Goal: Task Accomplishment & Management: Manage account settings

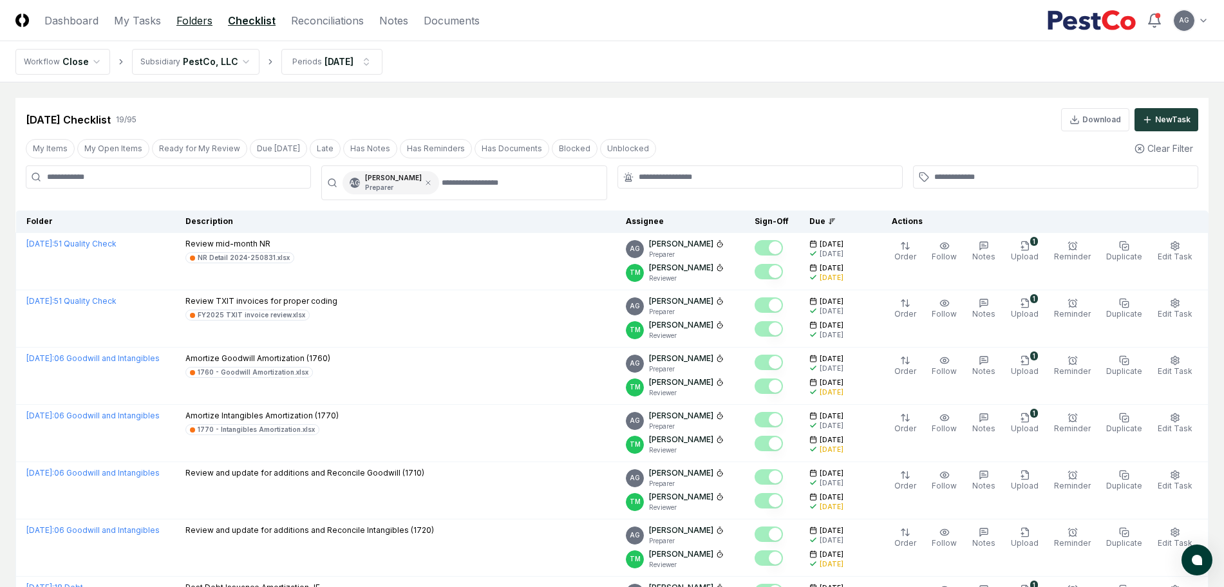
click at [196, 15] on link "Folders" at bounding box center [194, 20] width 36 height 15
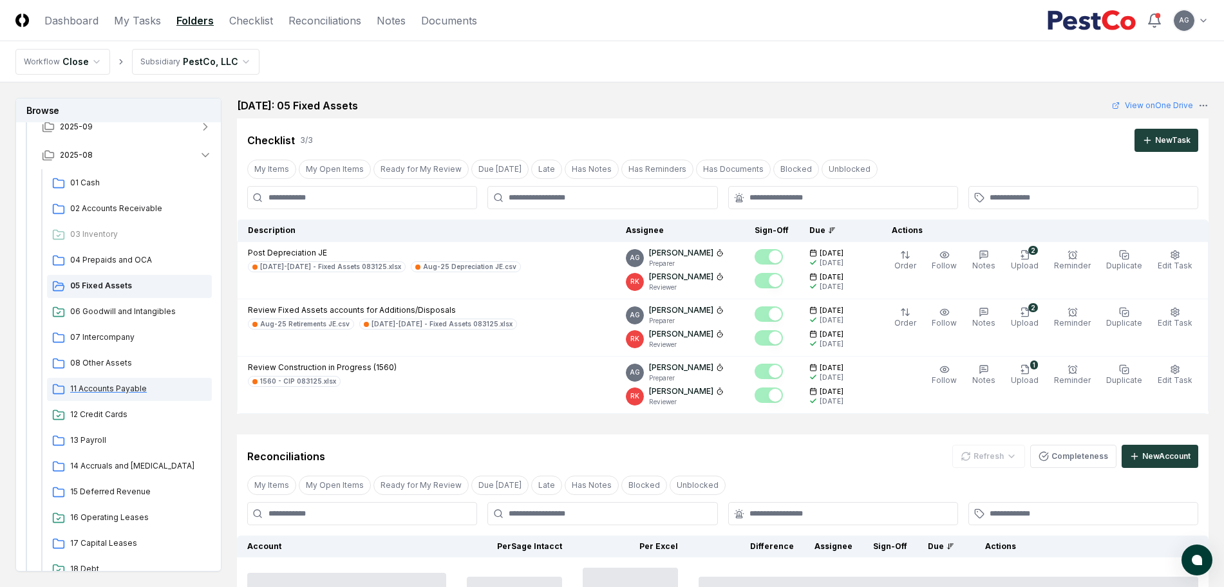
scroll to position [161, 0]
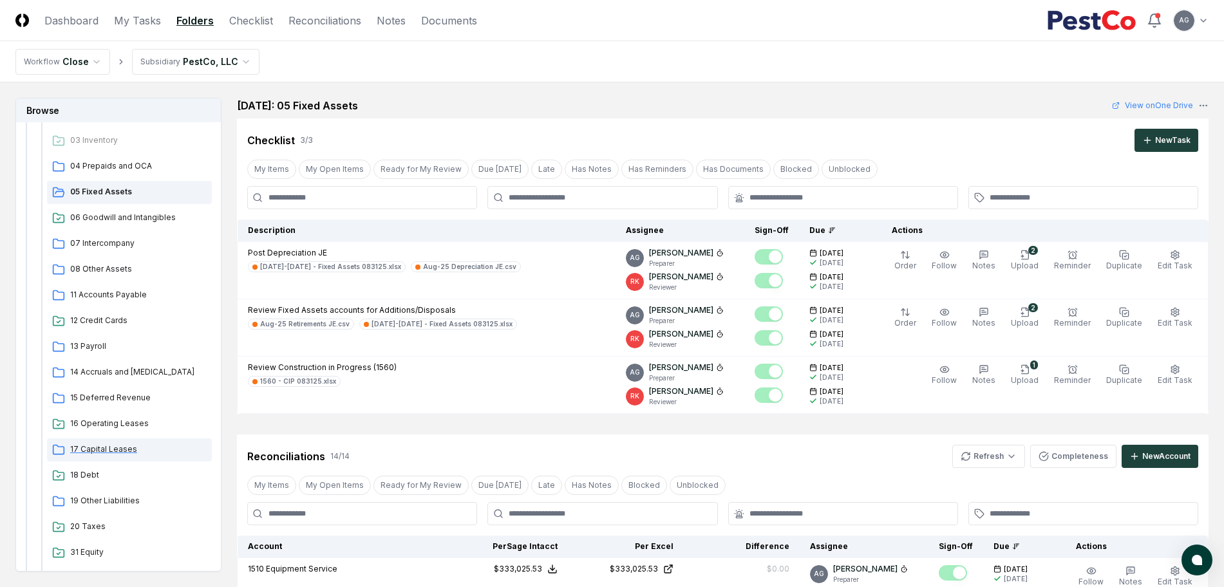
click at [125, 447] on span "17 Capital Leases" at bounding box center [138, 450] width 137 height 12
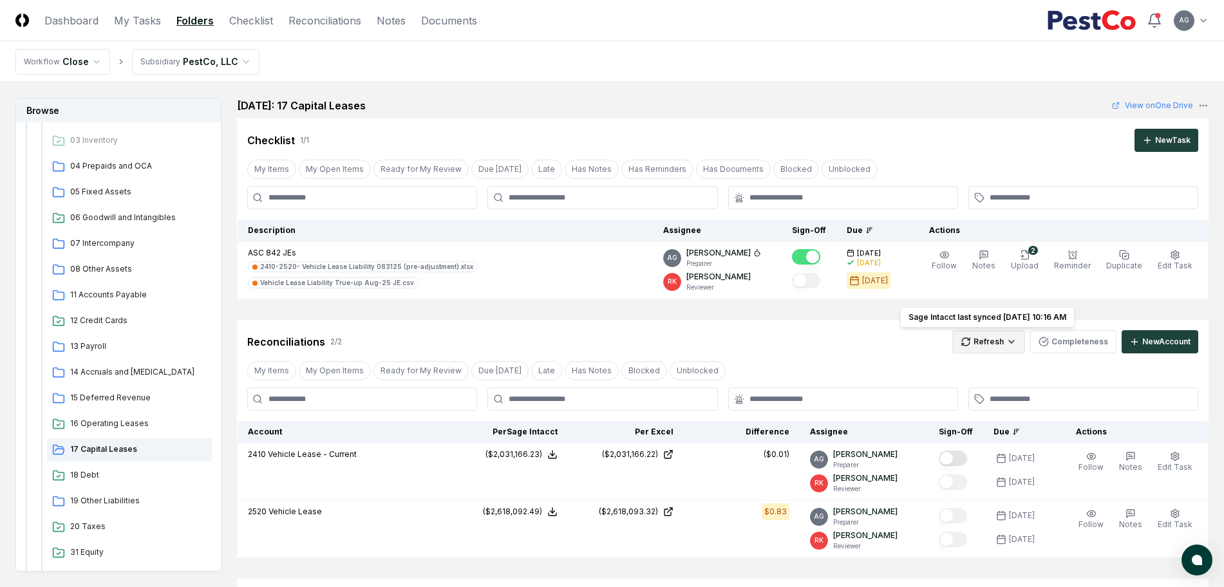
click at [979, 344] on html "CloseCore Dashboard My Tasks Folders Checklist Reconciliations Notes Documents …" at bounding box center [612, 420] width 1224 height 840
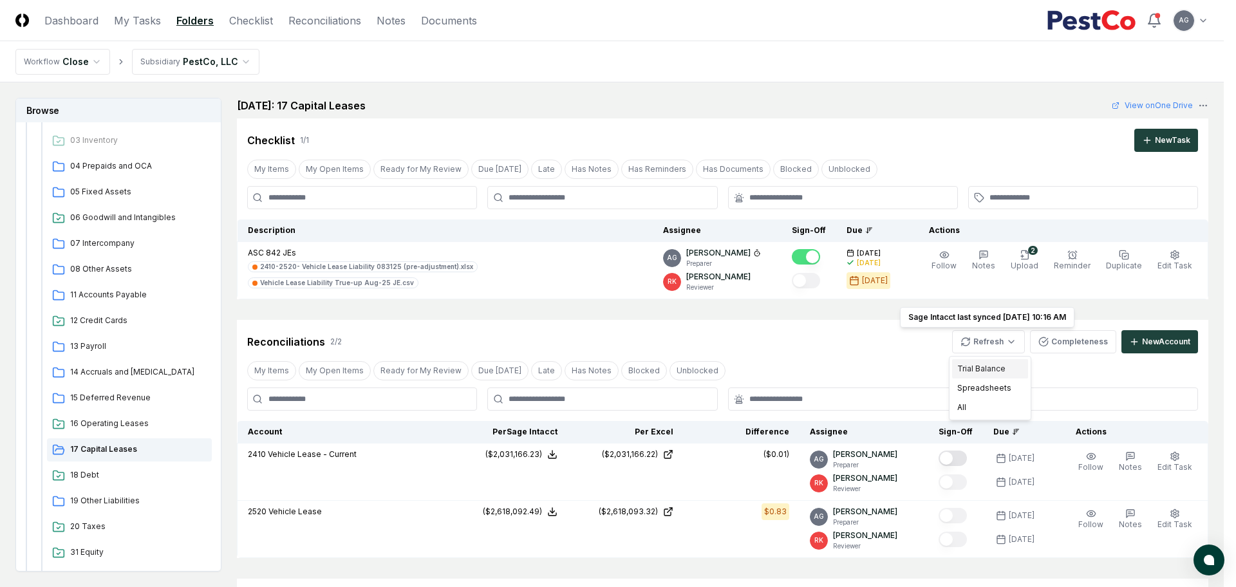
click at [982, 365] on div "Trial Balance" at bounding box center [990, 368] width 76 height 19
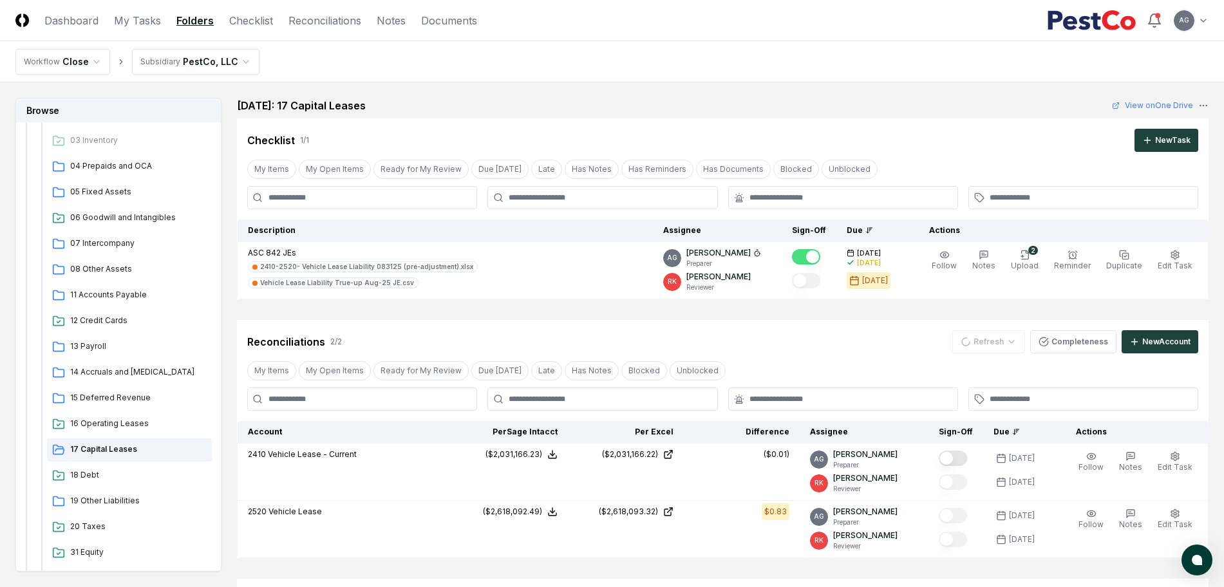
click at [824, 352] on div "Reconciliations 2 / 2 Refresh Completeness New Account" at bounding box center [722, 341] width 951 height 23
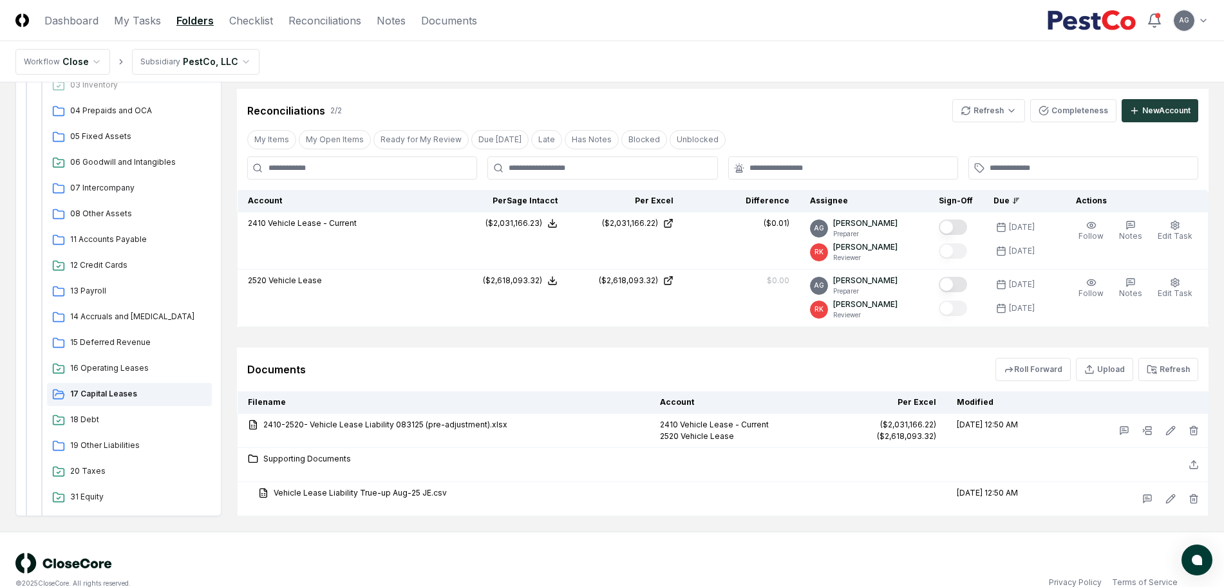
scroll to position [253, 0]
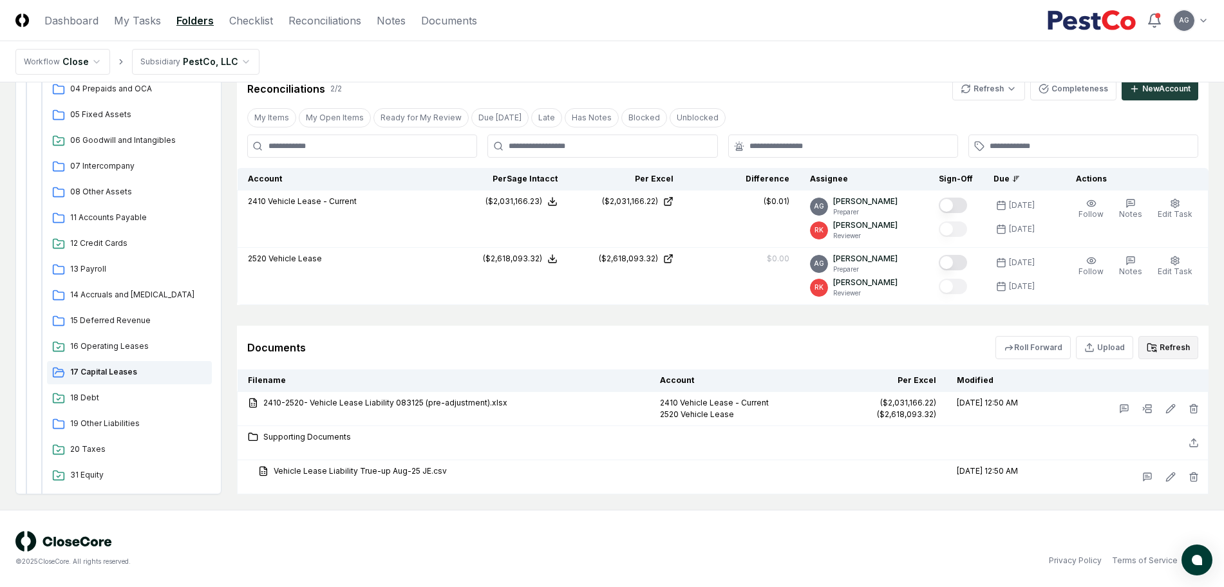
click at [1171, 341] on button "Refresh" at bounding box center [1169, 347] width 60 height 23
click at [1169, 345] on button "Refresh" at bounding box center [1169, 347] width 60 height 23
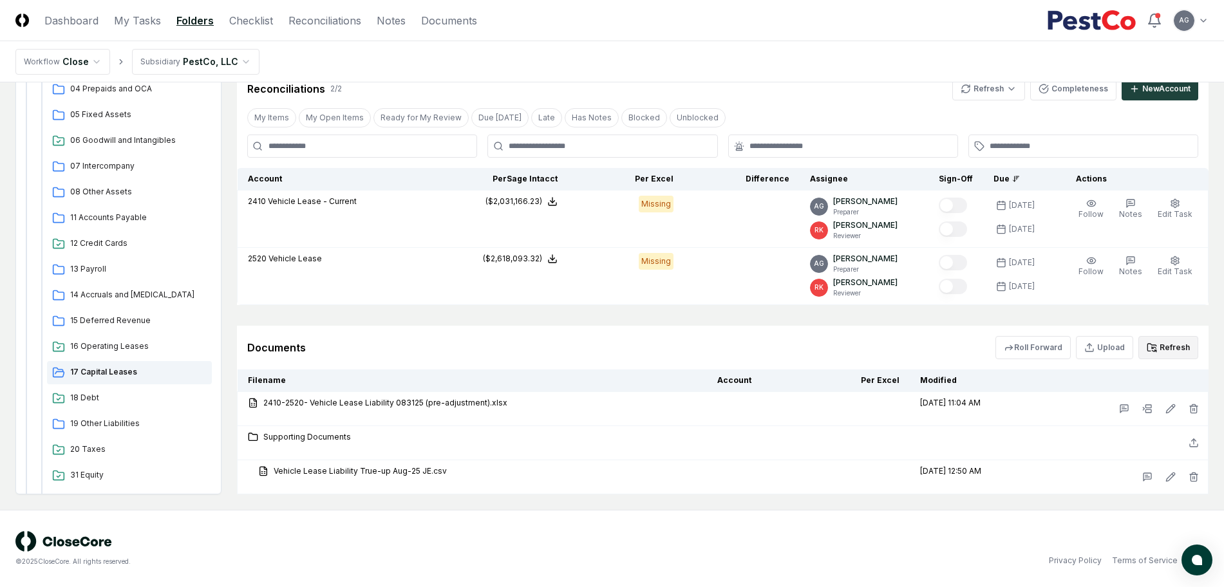
click at [1177, 341] on button "Refresh" at bounding box center [1169, 347] width 60 height 23
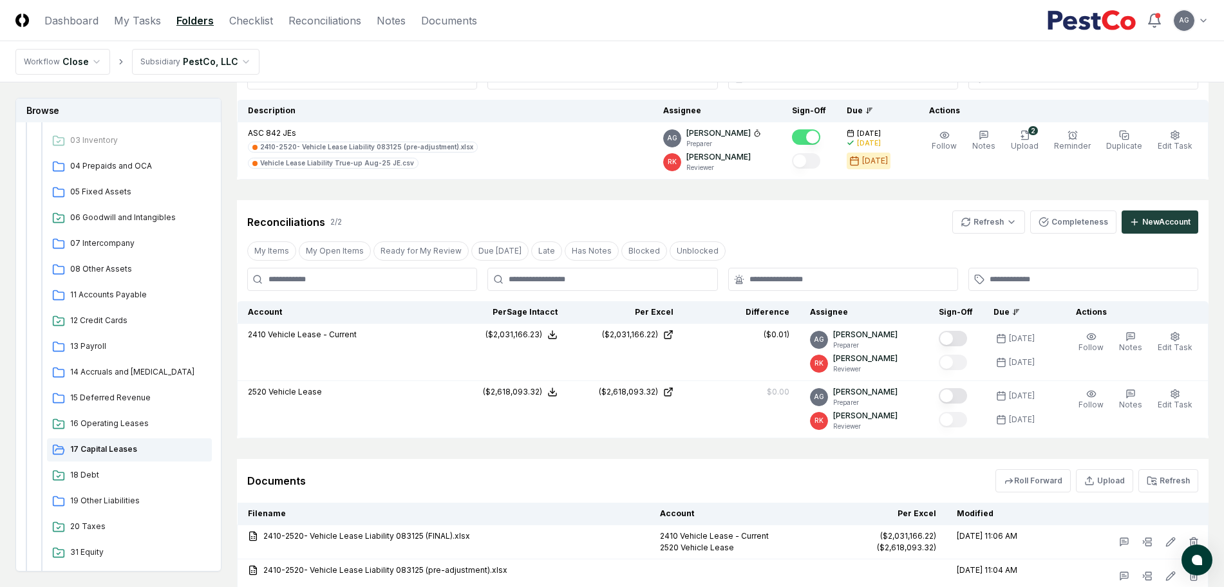
scroll to position [92, 0]
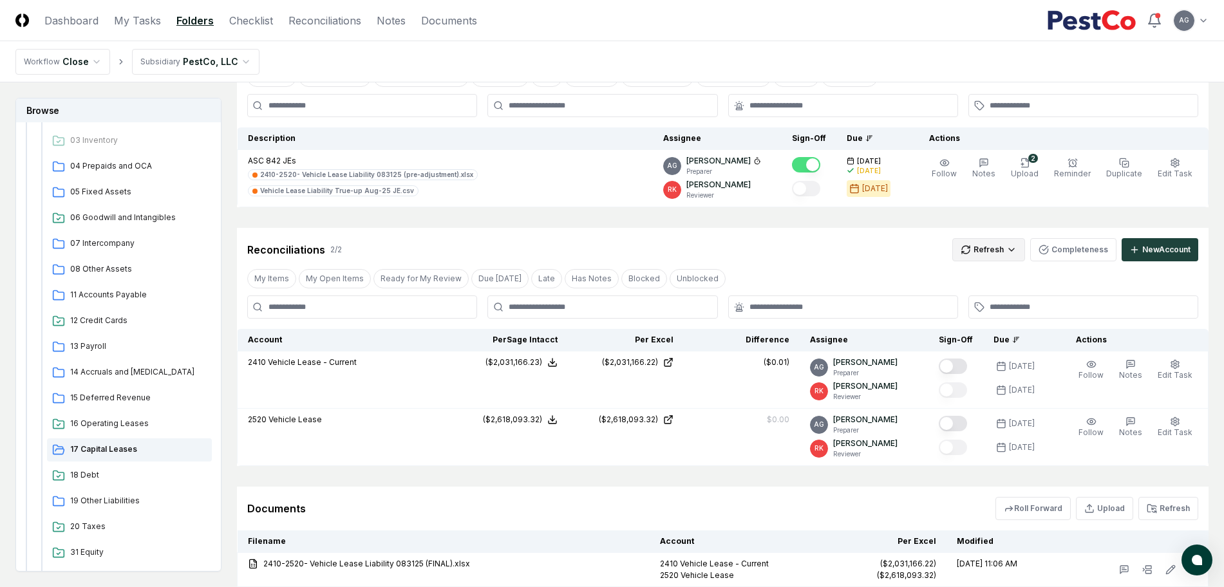
click at [999, 252] on html "CloseCore Dashboard My Tasks Folders Checklist Reconciliations Notes Documents …" at bounding box center [612, 345] width 1224 height 874
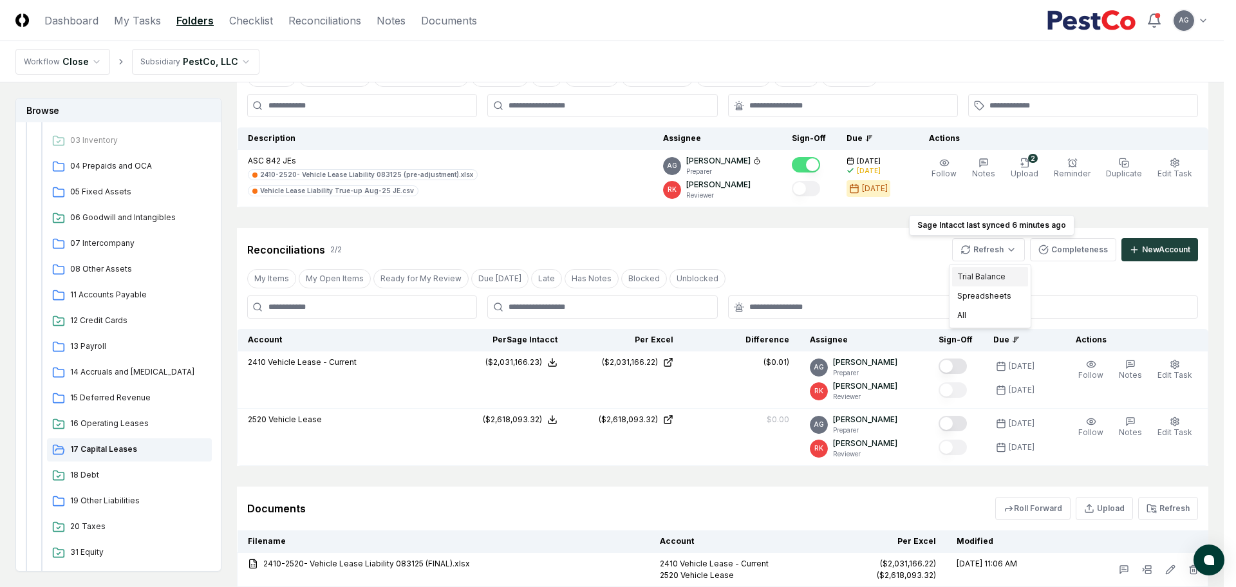
click at [991, 276] on div "Trial Balance" at bounding box center [990, 276] width 76 height 19
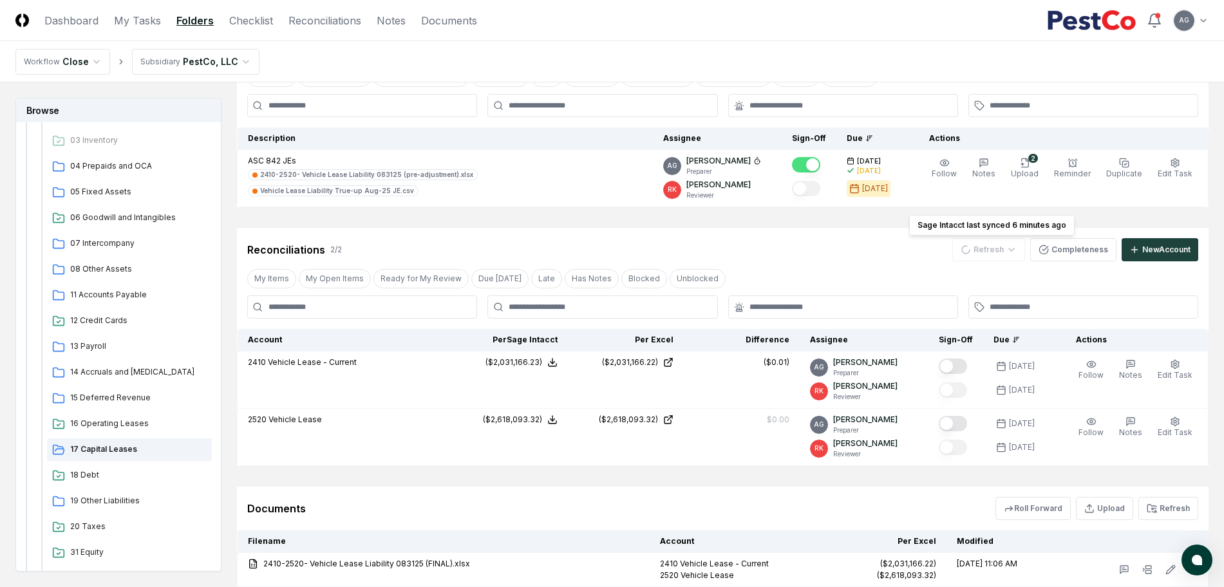
click at [848, 276] on div "My Items My Open Items Ready for My Review Due [DATE] Late Has Notes Blocked Un…" at bounding box center [723, 279] width 972 height 24
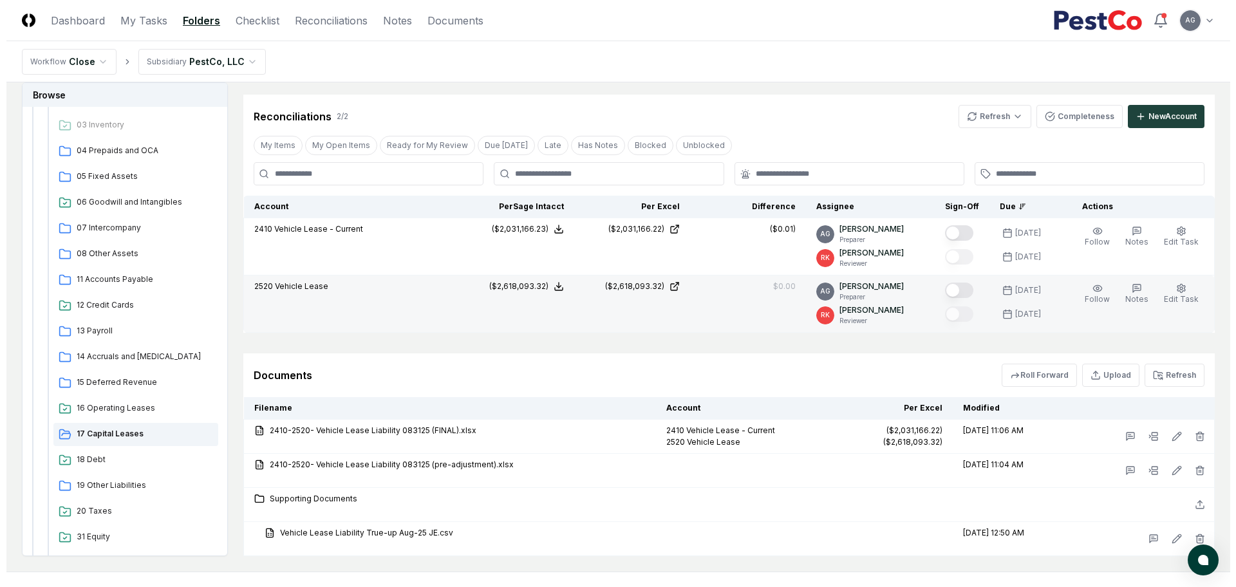
scroll to position [253, 0]
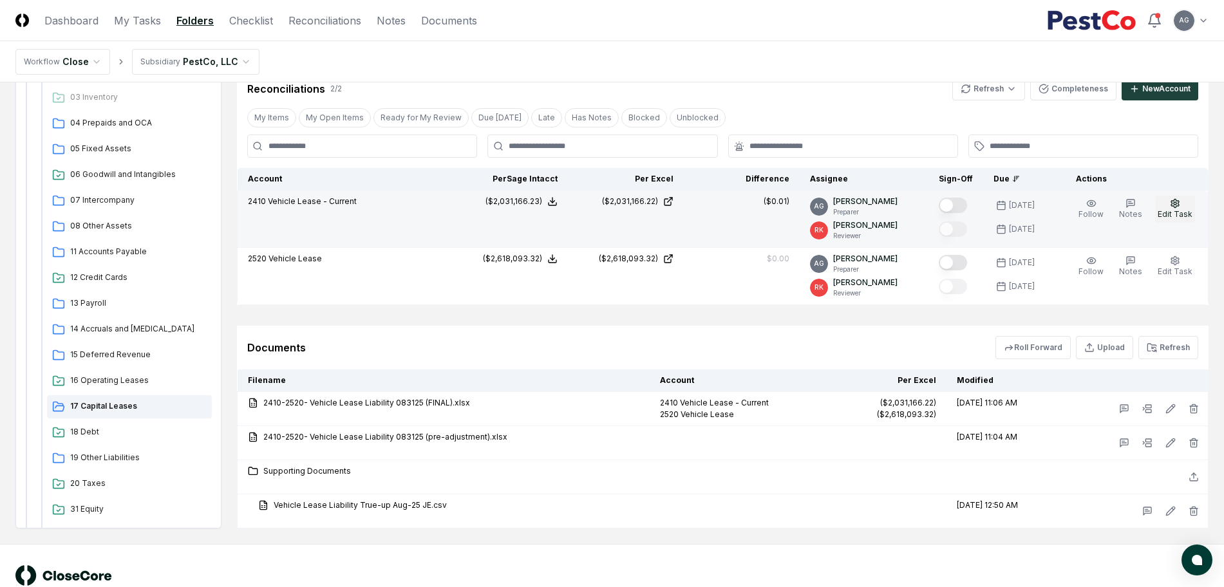
click at [1169, 211] on span "Edit Task" at bounding box center [1175, 214] width 35 height 10
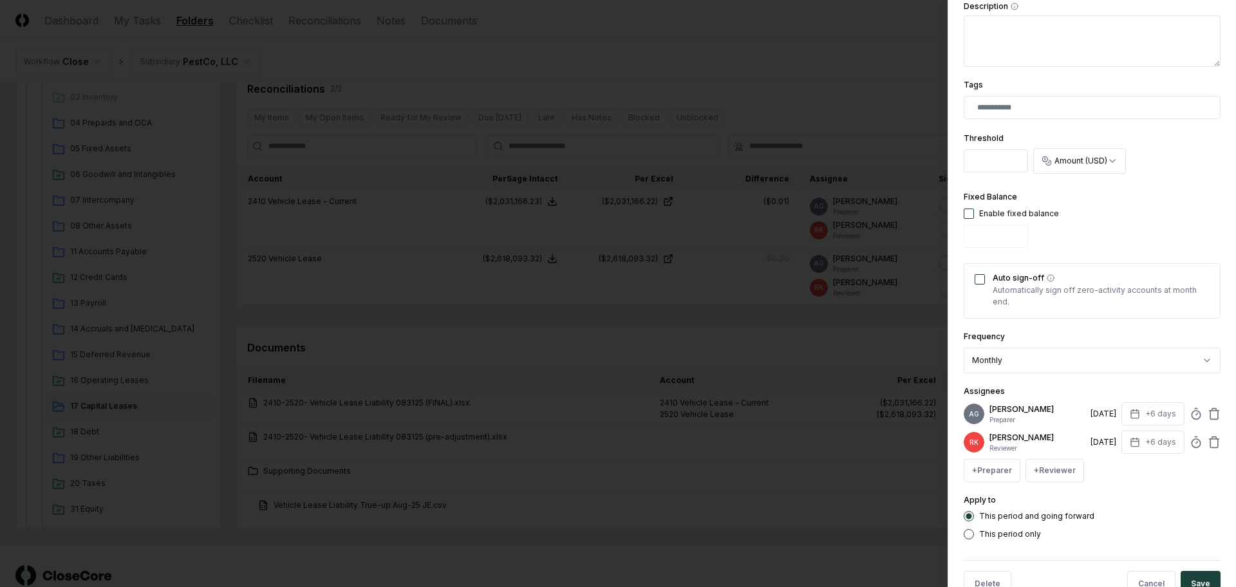
scroll to position [334, 0]
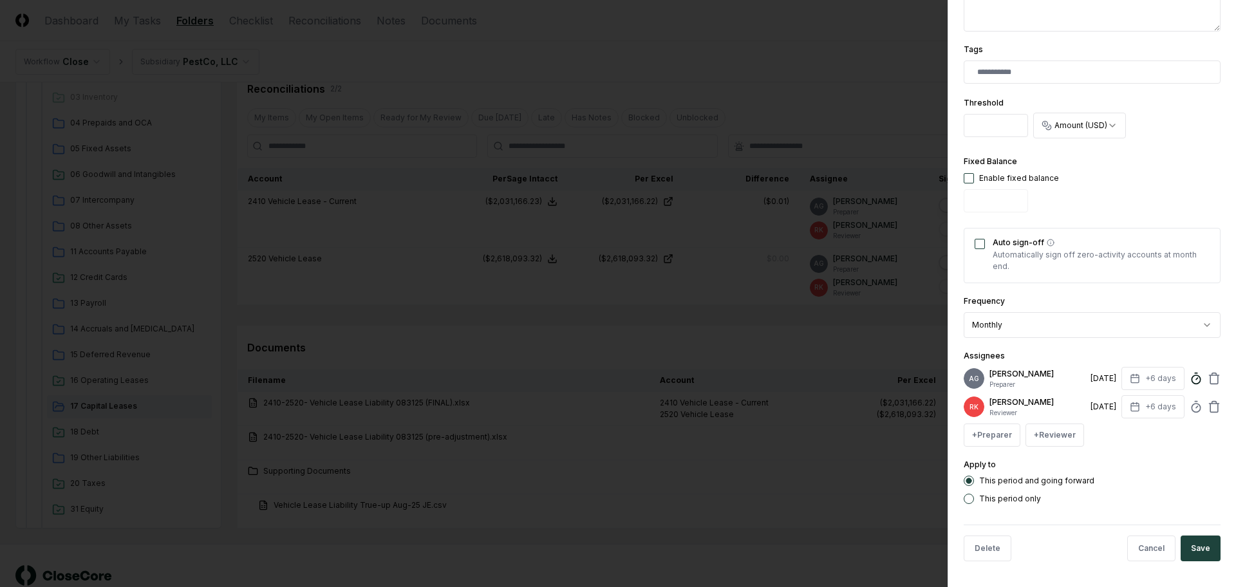
click at [1190, 377] on icon at bounding box center [1196, 378] width 13 height 13
type input "*****"
click at [1182, 543] on button "Save" at bounding box center [1201, 549] width 40 height 26
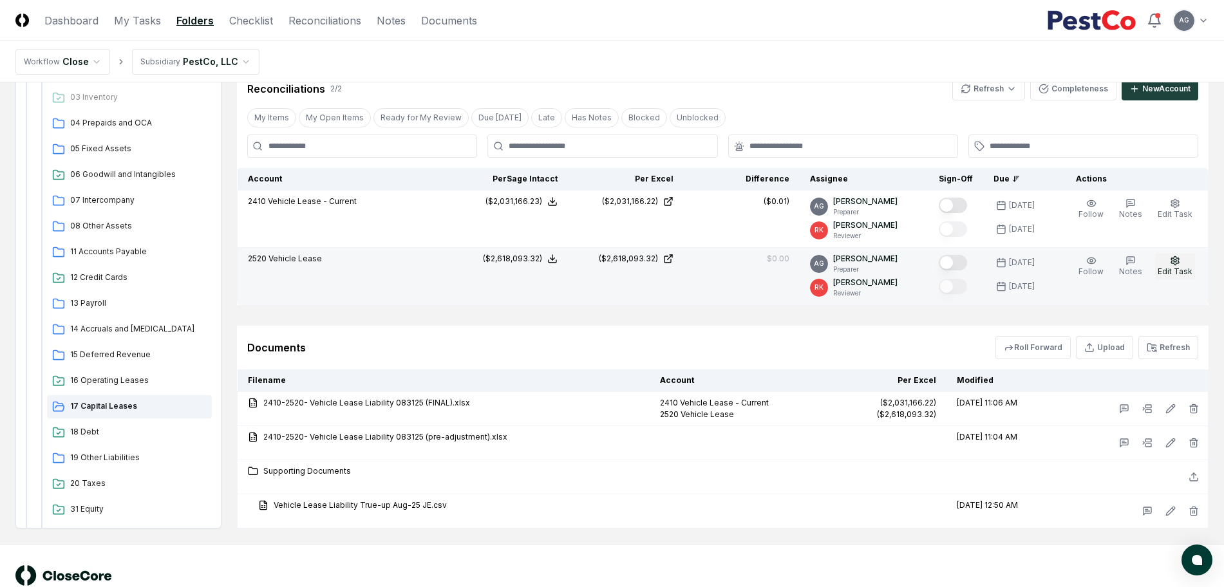
click at [1185, 273] on span "Edit Task" at bounding box center [1175, 272] width 35 height 10
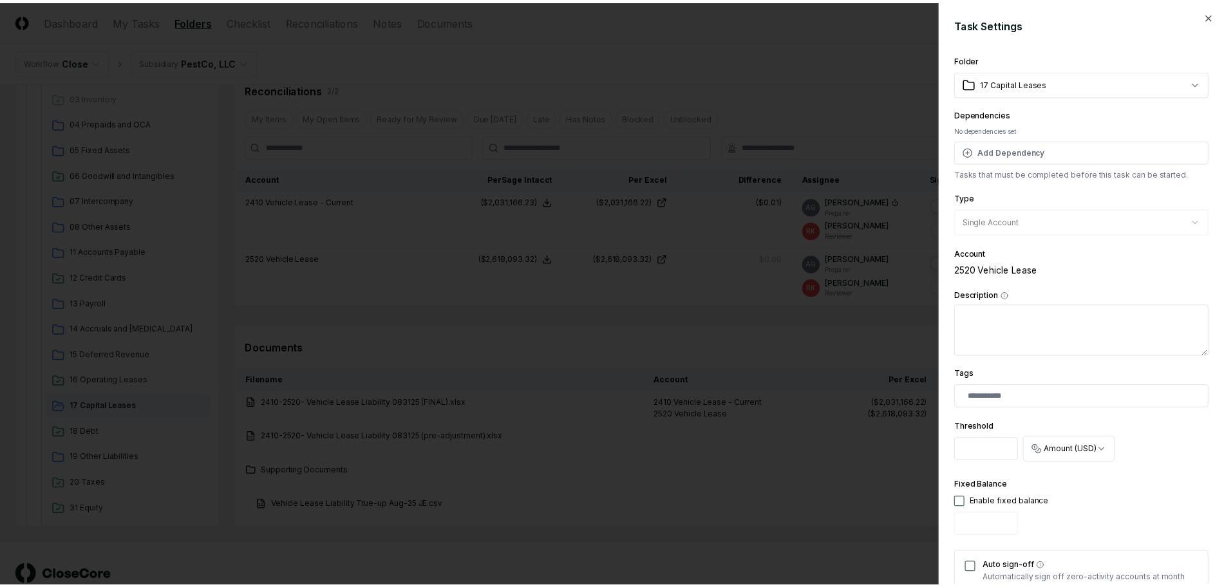
scroll to position [322, 0]
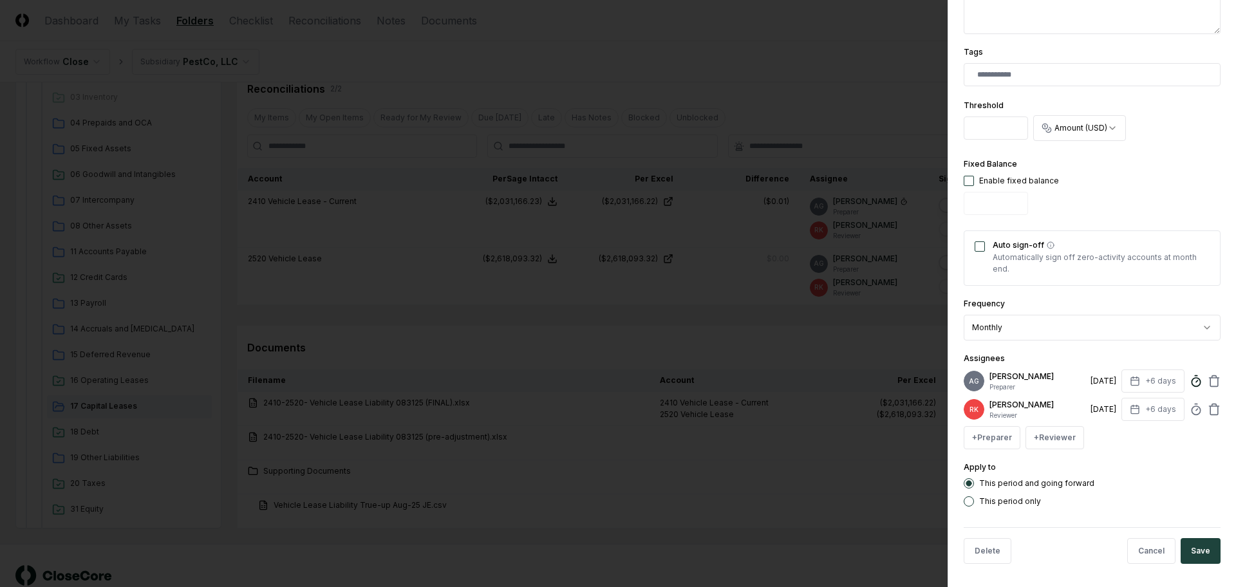
click at [1192, 386] on circle at bounding box center [1196, 382] width 8 height 8
type input "*****"
click at [1184, 560] on button "Save" at bounding box center [1201, 551] width 40 height 26
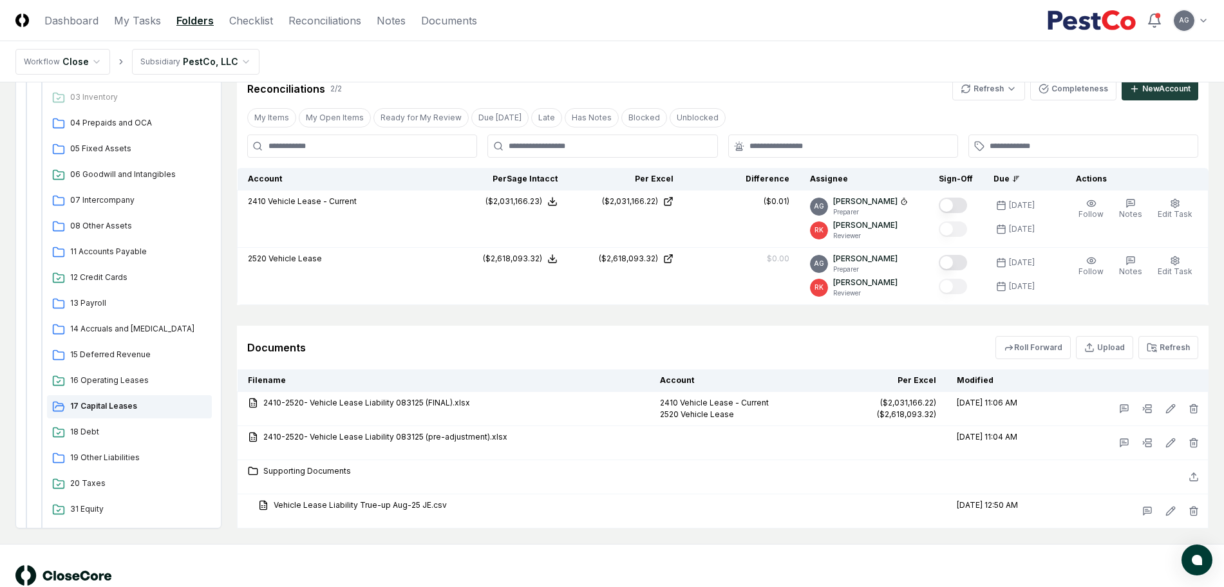
click at [565, 352] on div "Documents Roll Forward Upload Refresh" at bounding box center [722, 347] width 951 height 23
click at [921, 317] on div "Cancel Reassign [DATE]: 17 Capital Leases View on One Drive Checklist 1 / 1 New…" at bounding box center [723, 187] width 972 height 684
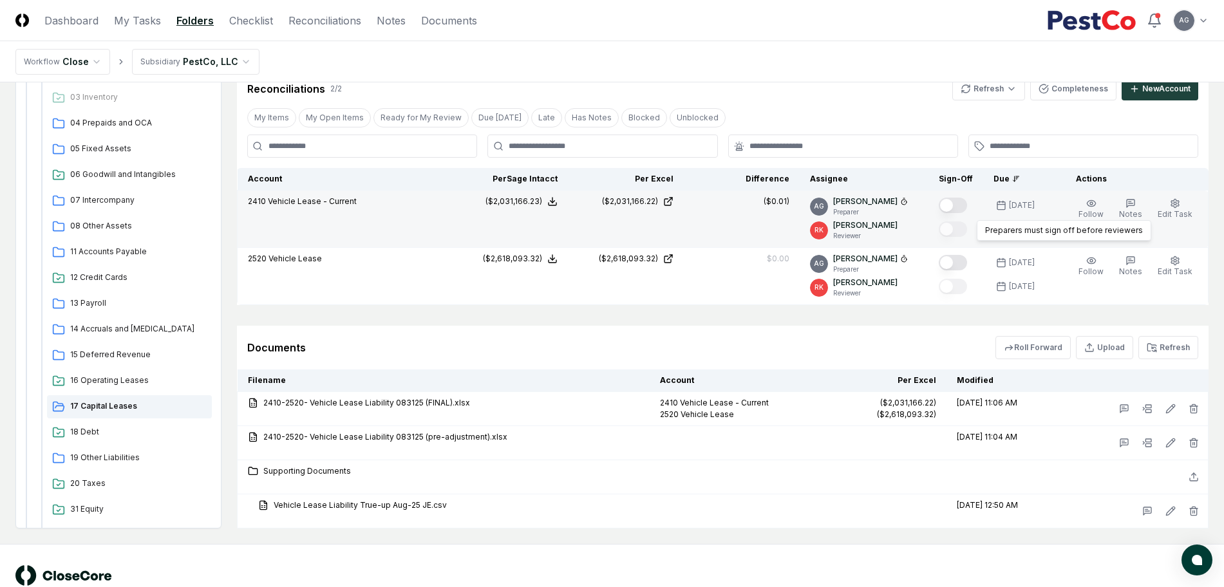
click at [960, 203] on button "Mark complete" at bounding box center [953, 205] width 28 height 15
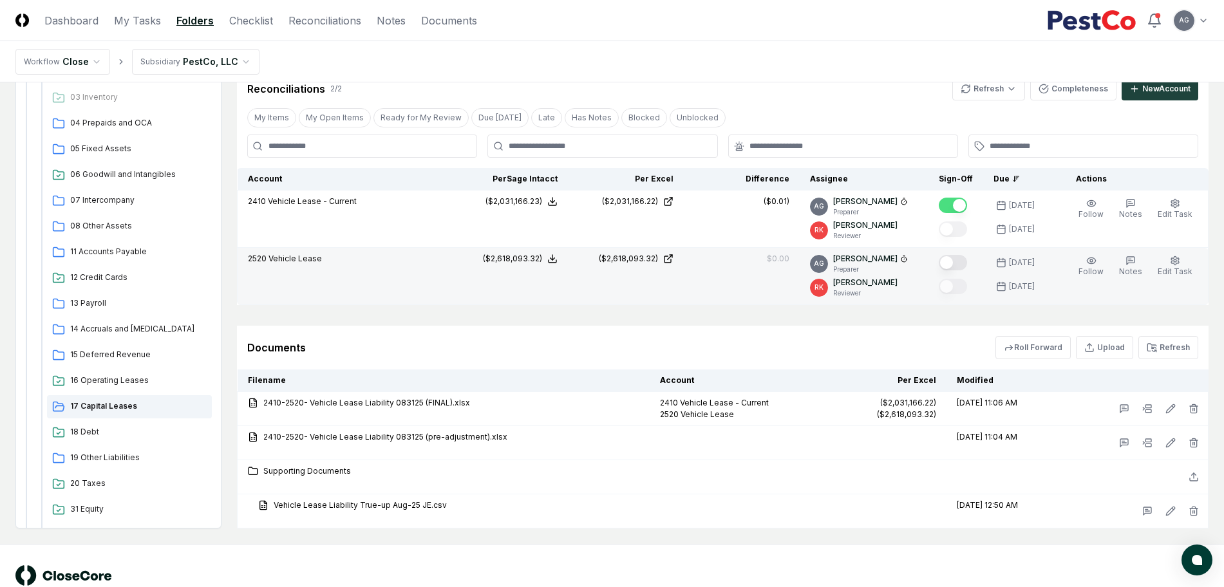
click at [965, 265] on button "Mark complete" at bounding box center [953, 262] width 28 height 15
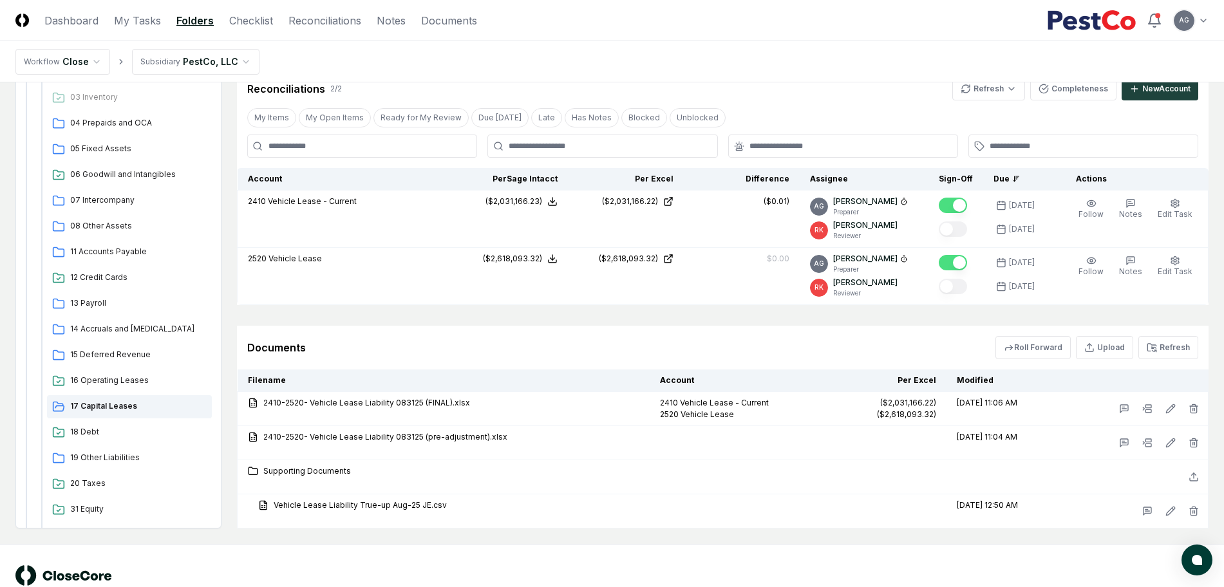
click at [893, 329] on div "Documents Roll Forward Upload Refresh" at bounding box center [723, 348] width 972 height 44
click at [704, 326] on div "Documents Roll Forward Upload Refresh" at bounding box center [723, 348] width 972 height 44
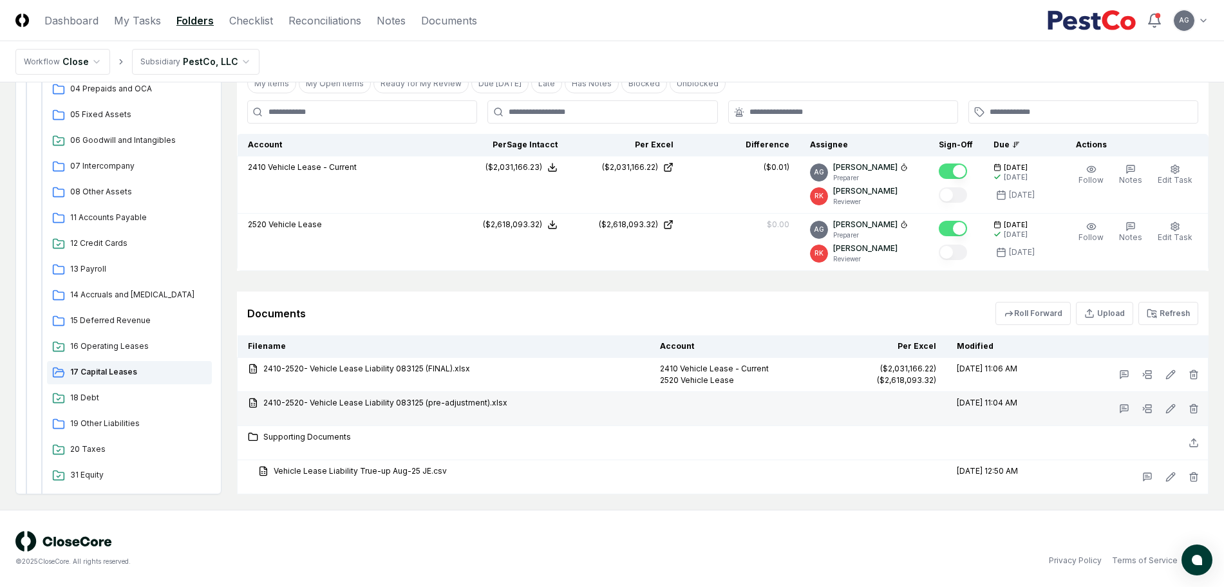
scroll to position [207, 0]
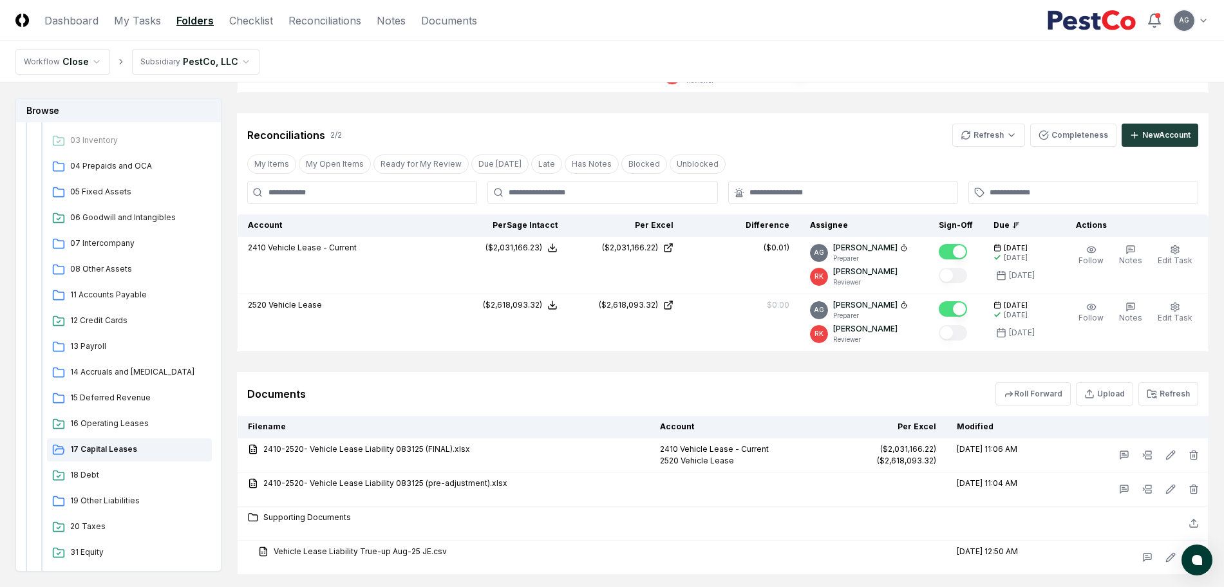
click at [815, 388] on div "Documents Roll Forward Upload Refresh" at bounding box center [722, 394] width 951 height 23
click at [136, 27] on link "My Tasks" at bounding box center [137, 20] width 47 height 15
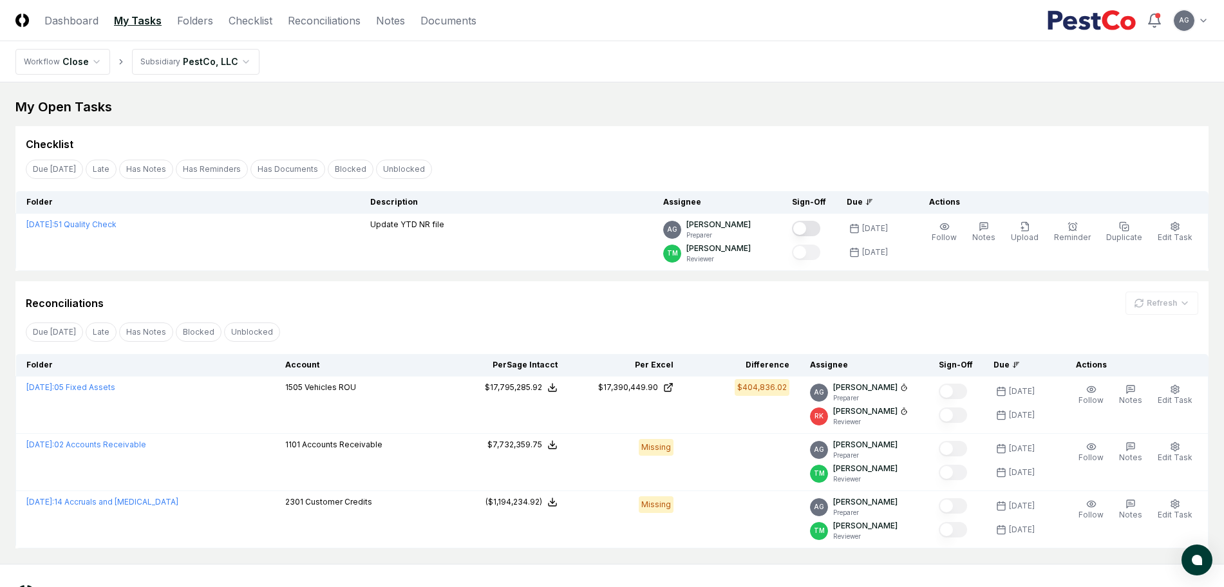
scroll to position [54, 0]
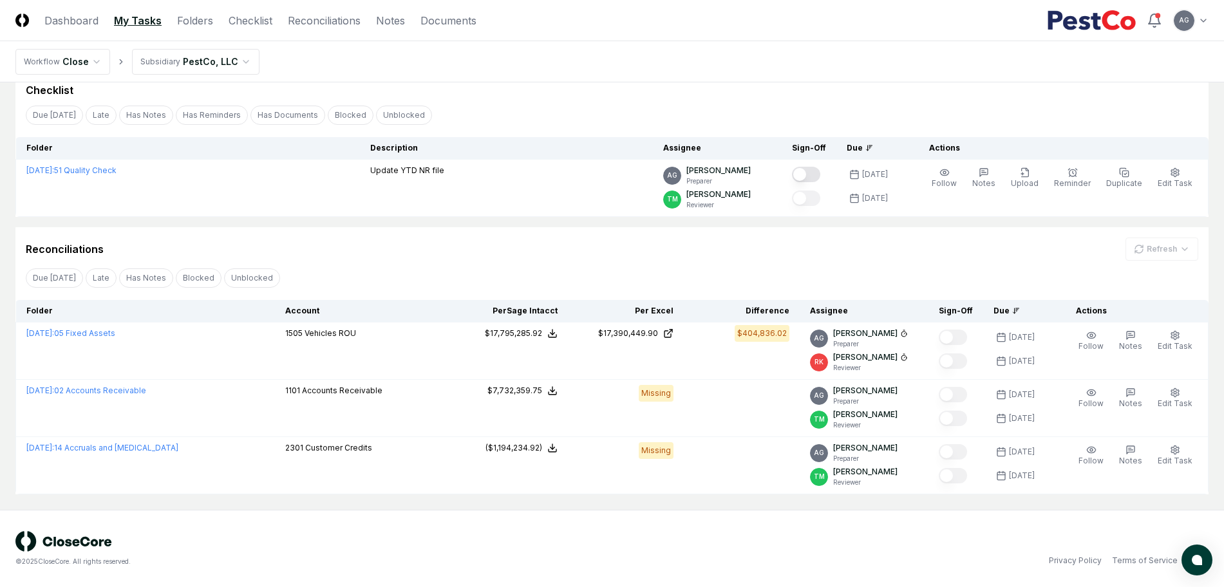
click at [460, 253] on div "Reconciliations Refresh" at bounding box center [612, 249] width 1173 height 23
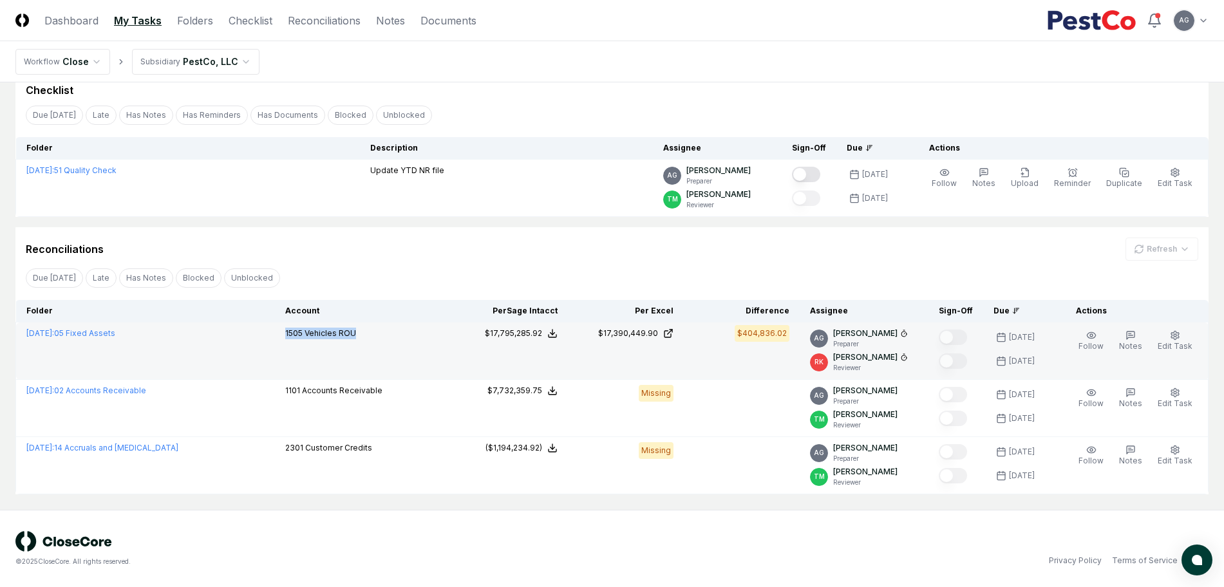
drag, startPoint x: 377, startPoint y: 336, endPoint x: 276, endPoint y: 345, distance: 100.9
click at [276, 345] on td "1505 Vehicles ROU" at bounding box center [363, 351] width 177 height 57
copy p "1505 Vehicles ROU"
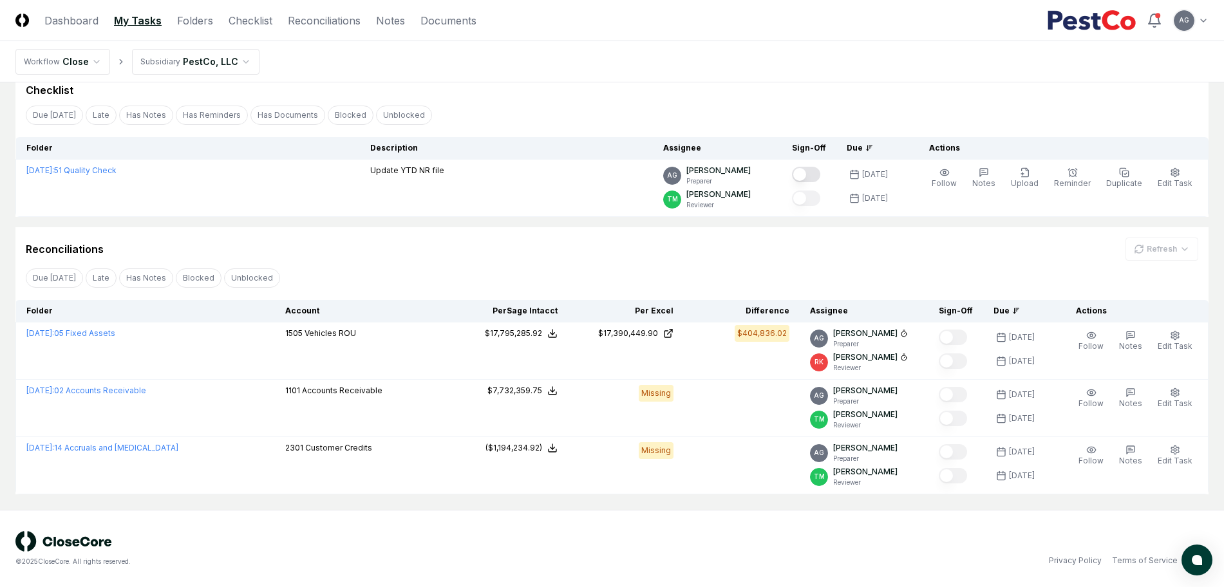
click at [757, 542] on div "© 2025 CloseCore. All rights reserved. Privacy Policy Terms of Service" at bounding box center [611, 548] width 1193 height 35
